Goal: Find specific page/section: Find specific page/section

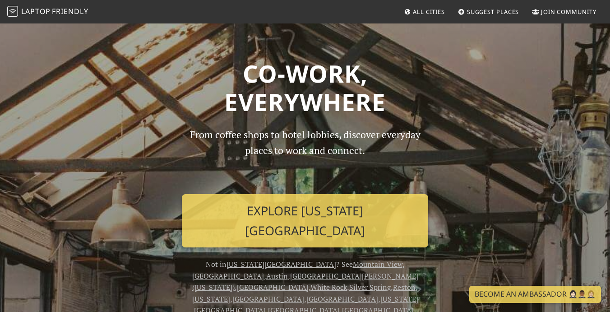
click at [423, 10] on span "All Cities" at bounding box center [429, 12] width 32 height 8
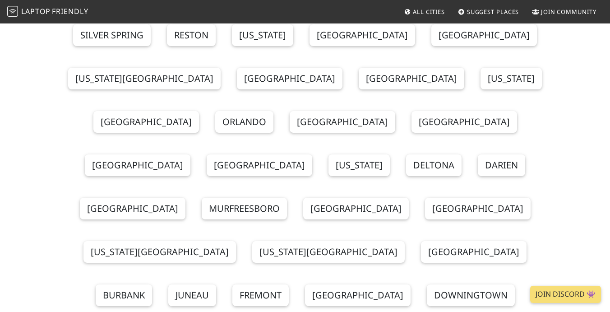
scroll to position [200, 0]
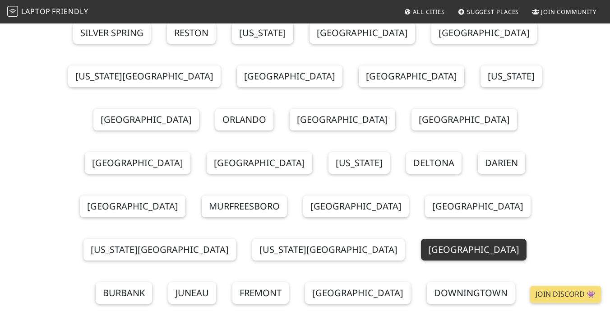
click at [421, 239] on link "Portland" at bounding box center [474, 250] width 106 height 22
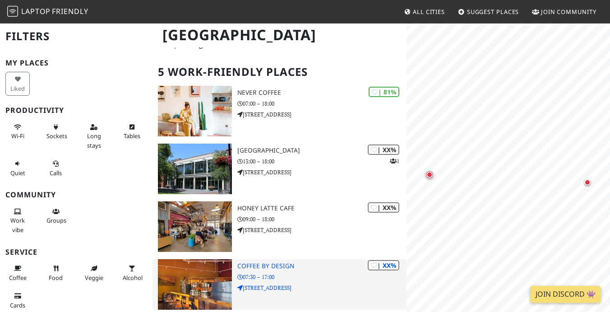
scroll to position [44, 0]
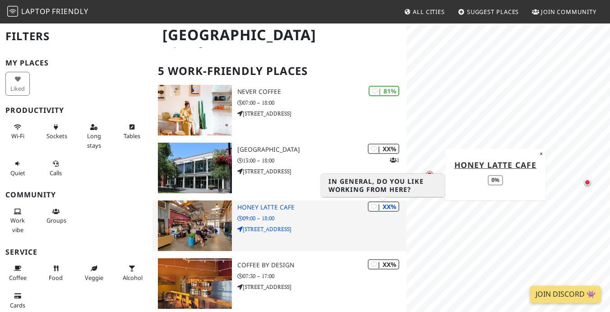
click at [373, 207] on icon at bounding box center [374, 207] width 6 height 6
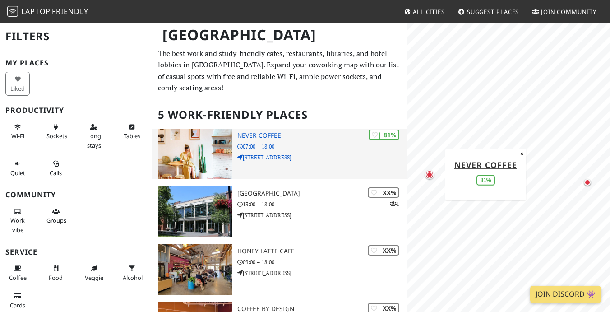
click at [310, 141] on div "| 81% Never Coffee 07:00 – 18:00 [STREET_ADDRESS]" at bounding box center [322, 154] width 170 height 51
